Goal: Transaction & Acquisition: Purchase product/service

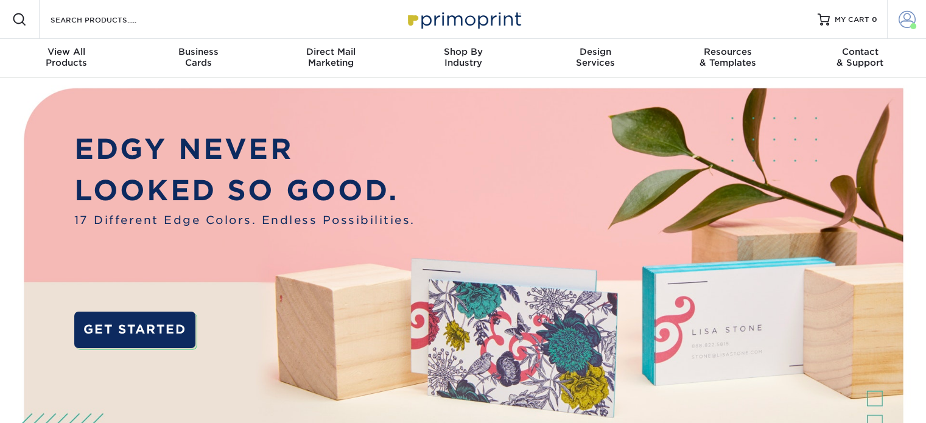
click at [908, 24] on span at bounding box center [906, 19] width 17 height 17
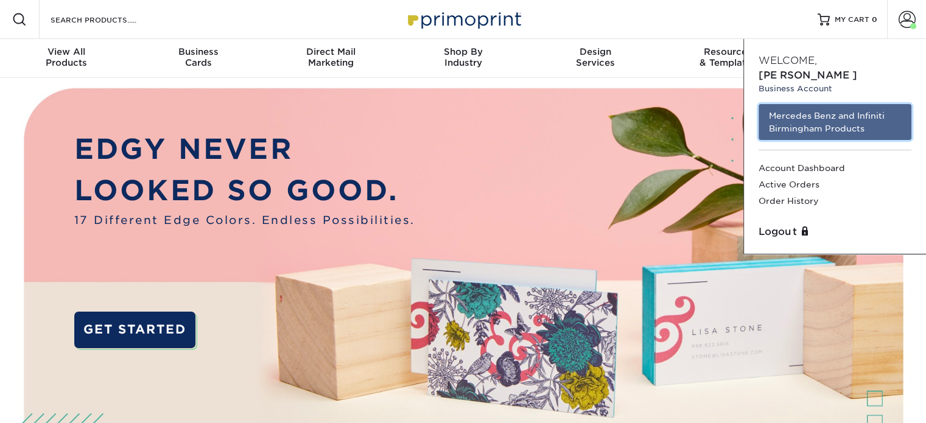
click at [869, 104] on link "Mercedes Benz and Infiniti Birmingham Products" at bounding box center [834, 122] width 153 height 36
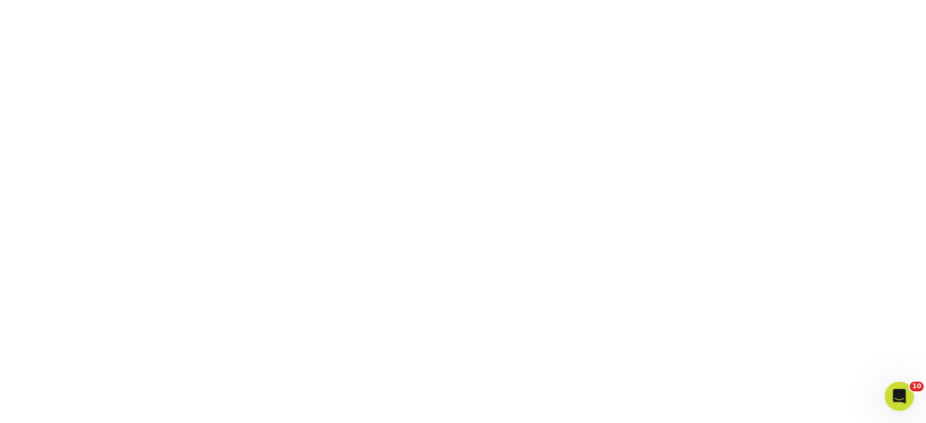
scroll to position [219, 0]
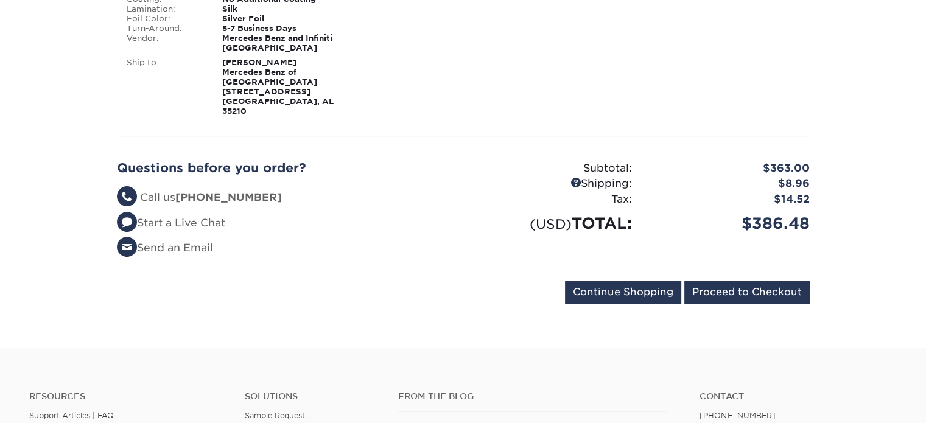
scroll to position [426, 0]
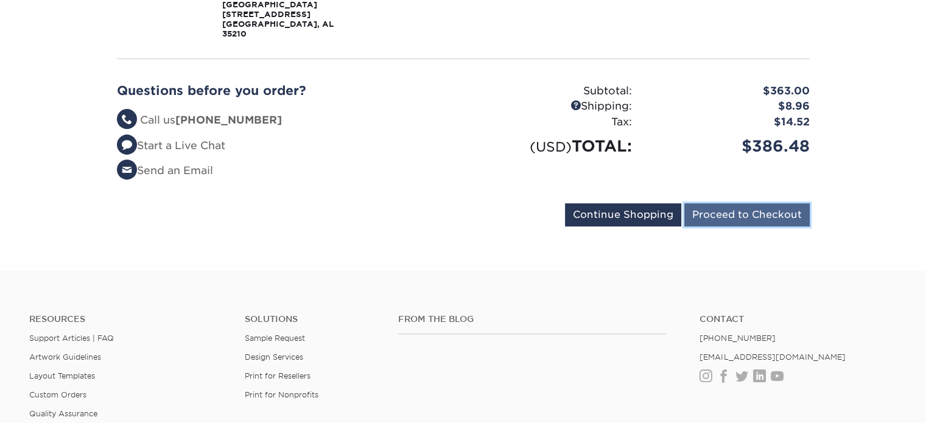
click at [716, 203] on input "Proceed to Checkout" at bounding box center [746, 214] width 125 height 23
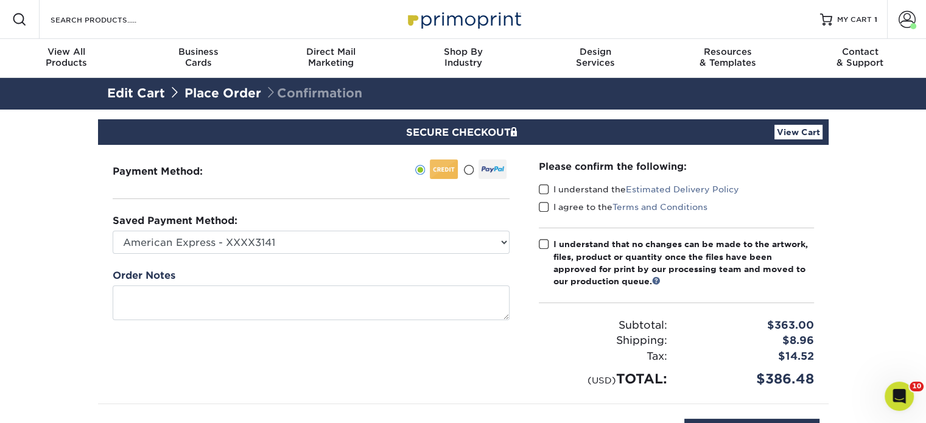
click at [421, 229] on div "Saved Payment Method: American Express - XXXX3141 MBBHM Marketing - CF - XXXX53…" at bounding box center [311, 234] width 397 height 40
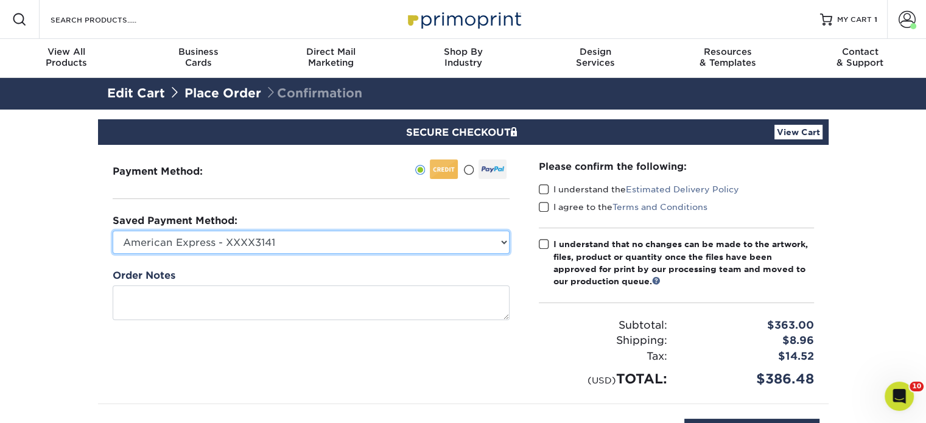
click at [409, 241] on select "American Express - XXXX3141 MBBHM Marketing - CF - XXXX5332 New Credit Card" at bounding box center [311, 242] width 397 height 23
select select "70131"
click at [113, 231] on select "American Express - XXXX3141 MBBHM Marketing - CF - XXXX5332 New Credit Card" at bounding box center [311, 242] width 397 height 23
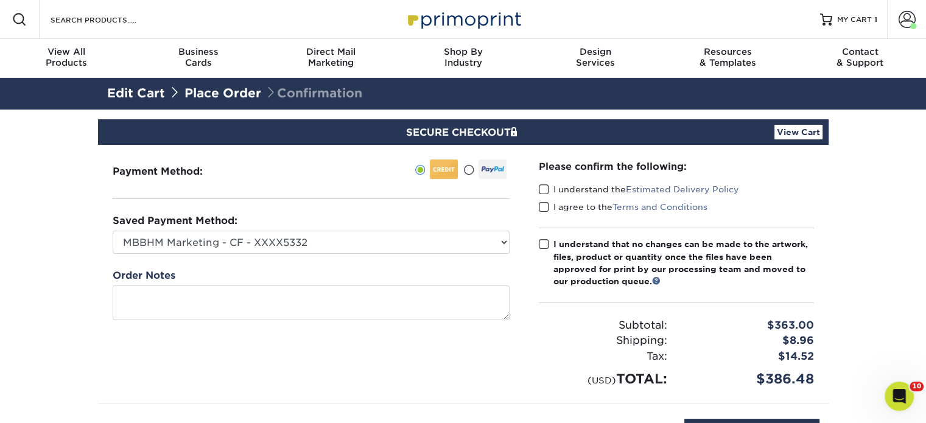
click at [546, 187] on span at bounding box center [544, 190] width 10 height 12
click at [0, 0] on input "I understand the Estimated Delivery Policy" at bounding box center [0, 0] width 0 height 0
click at [541, 206] on span at bounding box center [544, 207] width 10 height 12
click at [0, 0] on input "I agree to the Terms and Conditions" at bounding box center [0, 0] width 0 height 0
click at [543, 245] on span at bounding box center [544, 245] width 10 height 12
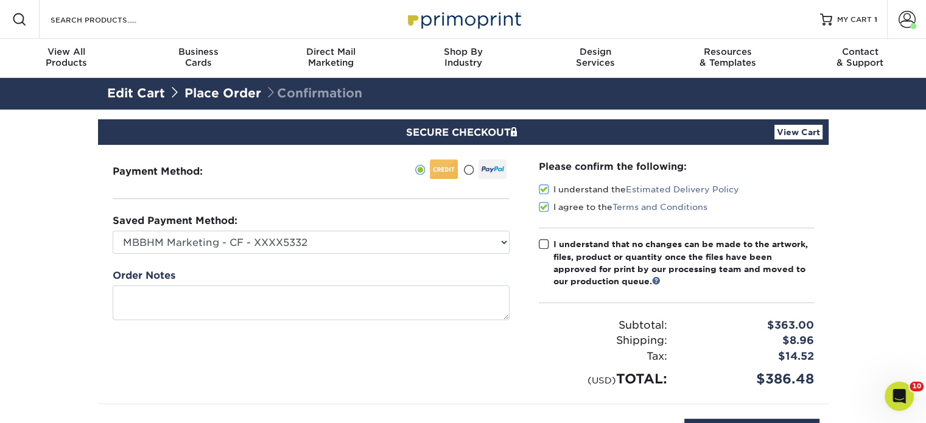
click at [0, 0] on input "I understand that no changes can be made to the artwork, files, product or quan…" at bounding box center [0, 0] width 0 height 0
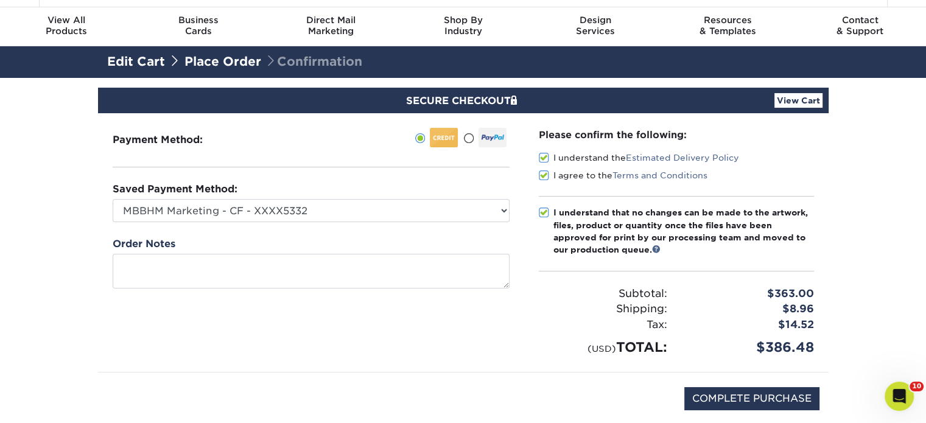
scroll to position [61, 0]
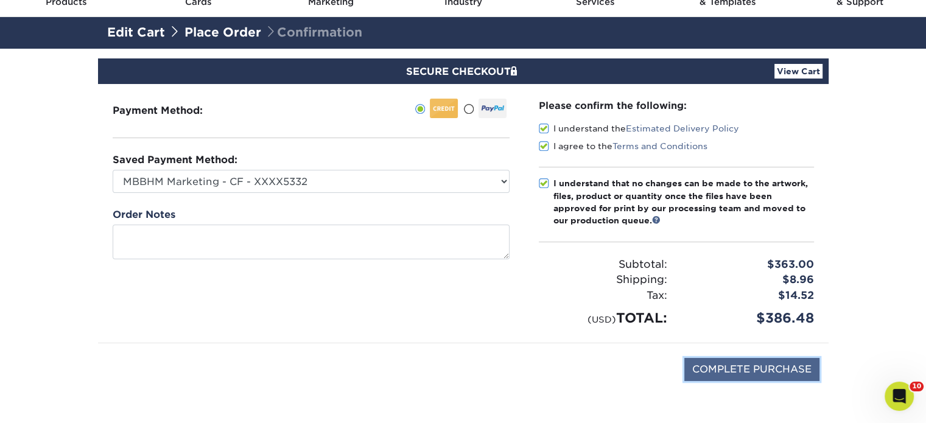
click at [738, 368] on input "COMPLETE PURCHASE" at bounding box center [751, 369] width 135 height 23
type input "PROCESSING, PLEASE WAIT..."
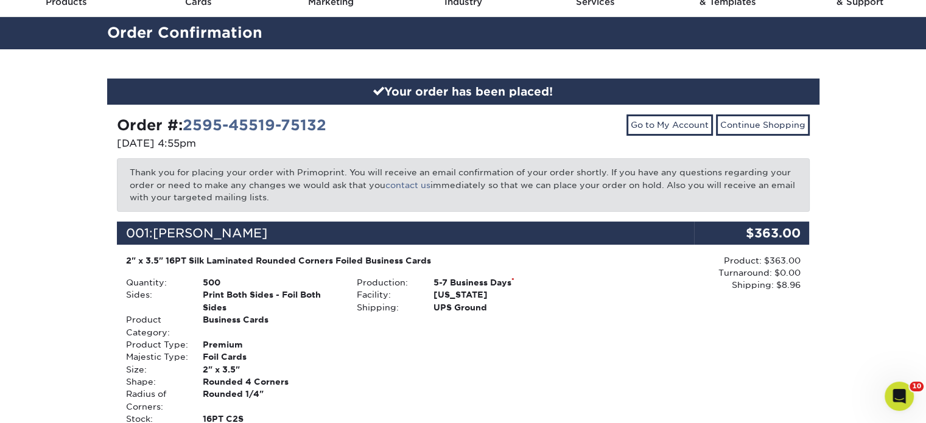
scroll to position [61, 0]
drag, startPoint x: 550, startPoint y: 257, endPoint x: 487, endPoint y: 111, distance: 159.2
click at [487, 111] on div "Order #: 2595-45519-75132 [DATE] 4:55pm Go to My Account Continue Shopping Than…" at bounding box center [463, 431] width 712 height 652
click at [774, 418] on div "Product: $363.00 Turnaround: $0.00 Shipping: $8.96 Discount: - $0.00" at bounding box center [693, 407] width 231 height 307
